Goal: Task Accomplishment & Management: Use online tool/utility

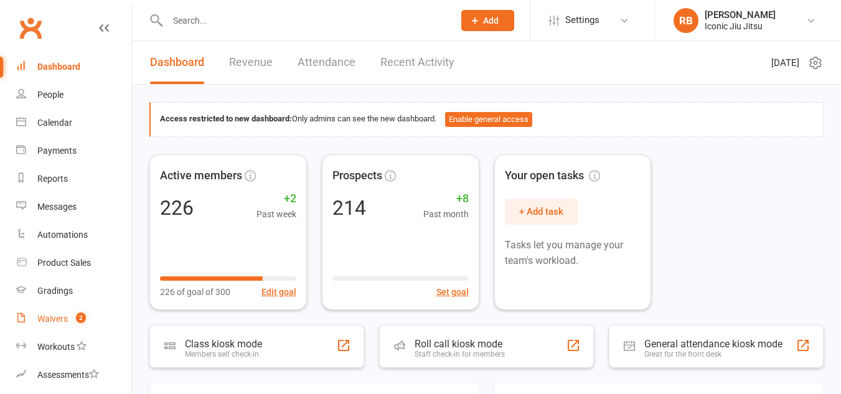
click at [51, 319] on div "Waivers" at bounding box center [52, 319] width 31 height 10
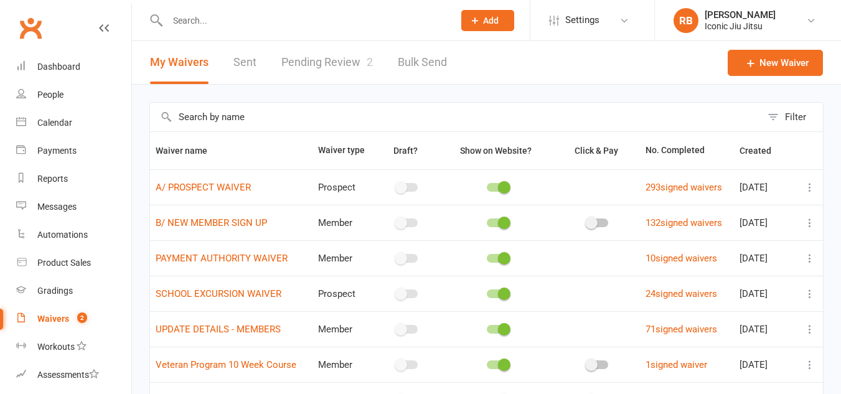
click at [327, 60] on link "Pending Review 2" at bounding box center [327, 62] width 92 height 43
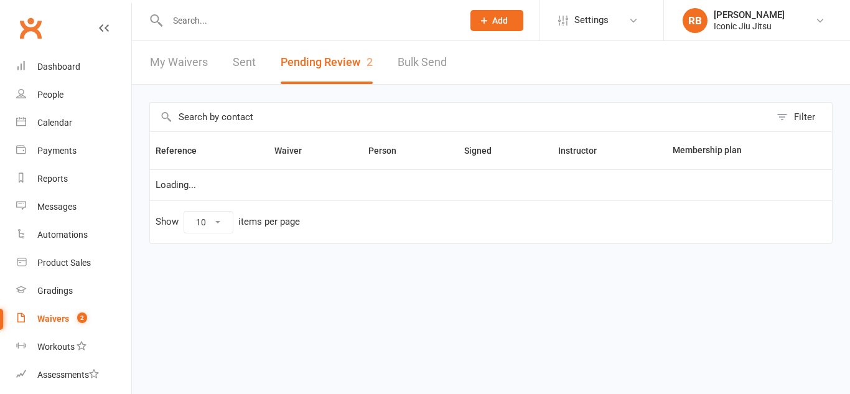
select select "100"
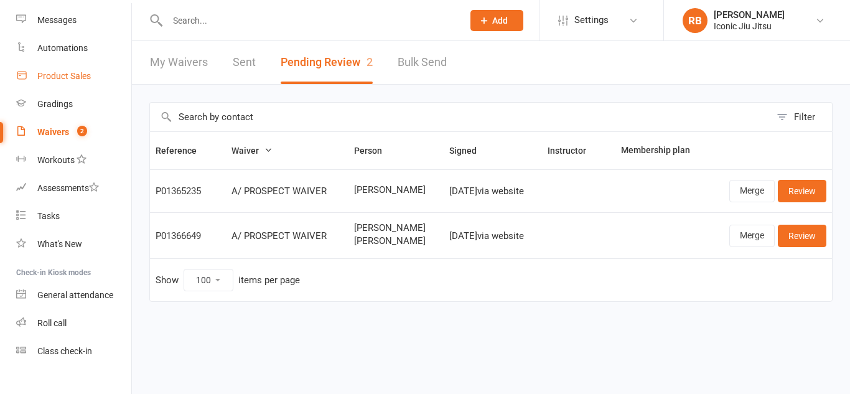
scroll to position [205, 0]
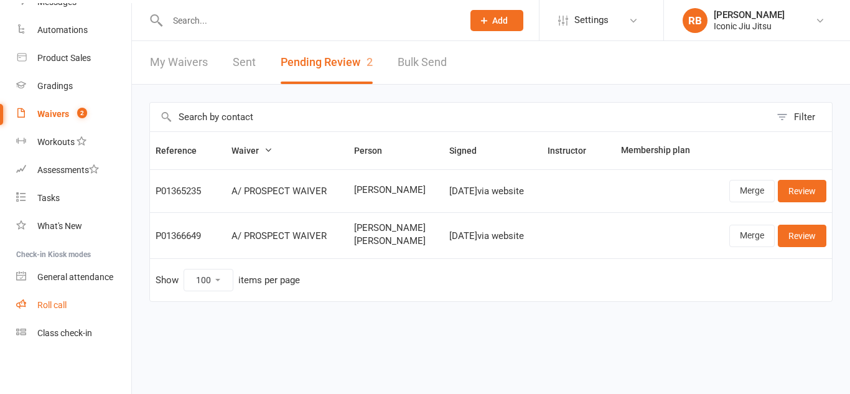
click at [53, 306] on div "Roll call" at bounding box center [51, 305] width 29 height 10
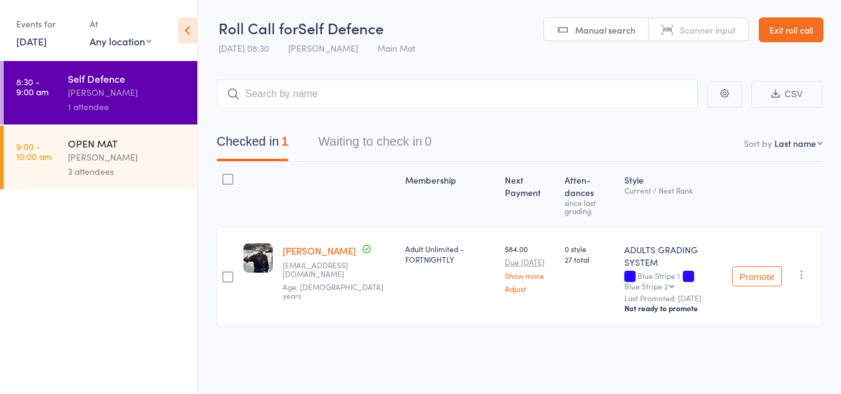
click at [92, 151] on div "[PERSON_NAME]" at bounding box center [127, 157] width 119 height 14
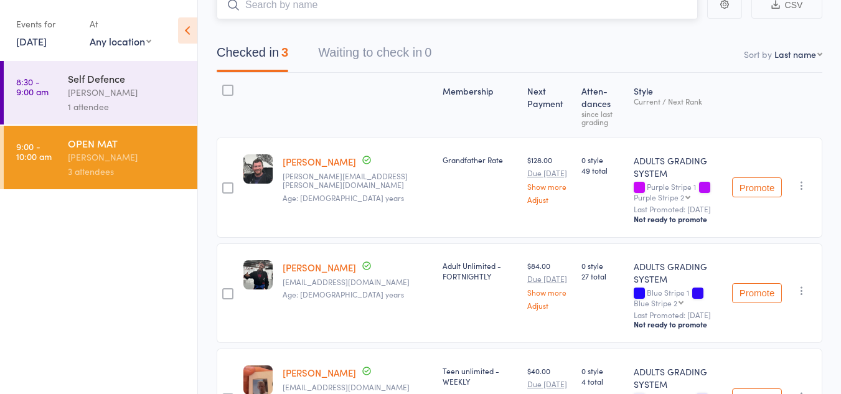
scroll to position [151, 0]
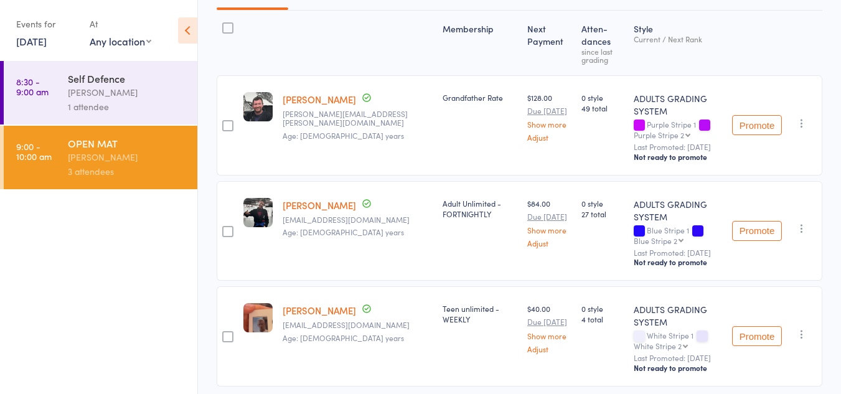
click at [105, 159] on div "[PERSON_NAME]" at bounding box center [127, 157] width 119 height 14
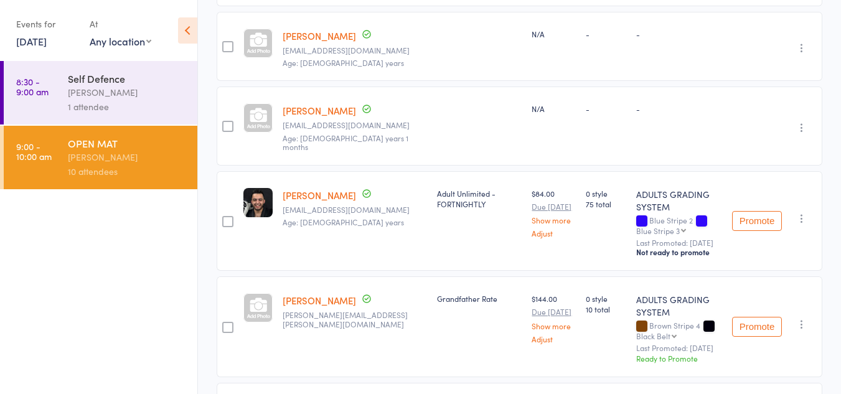
scroll to position [322, 0]
